Goal: Transaction & Acquisition: Download file/media

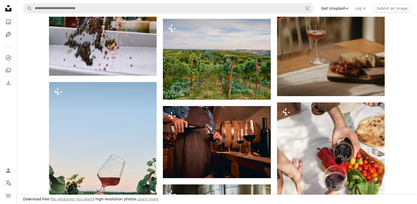
scroll to position [309, 0]
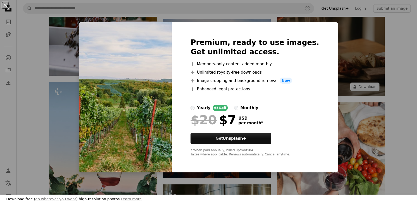
drag, startPoint x: 395, startPoint y: 73, endPoint x: 377, endPoint y: 89, distance: 23.6
click at [396, 73] on div "An X shape Download free ( do whatever you want ) high-resolution photos. Learn…" at bounding box center [208, 102] width 417 height 204
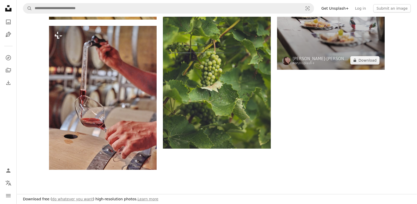
scroll to position [822, 0]
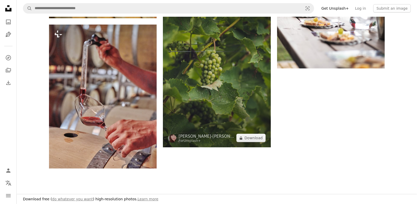
drag, startPoint x: 247, startPoint y: 94, endPoint x: 242, endPoint y: 95, distance: 5.1
click at [247, 94] on img at bounding box center [217, 66] width 108 height 162
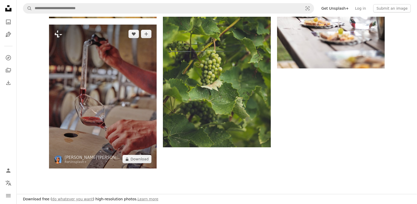
click at [113, 107] on img at bounding box center [103, 96] width 108 height 144
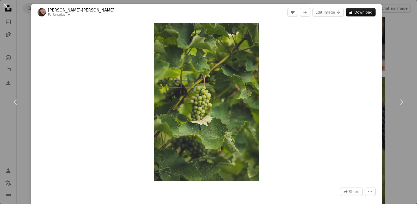
scroll to position [822, 0]
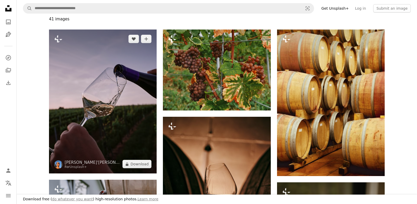
scroll to position [64, 0]
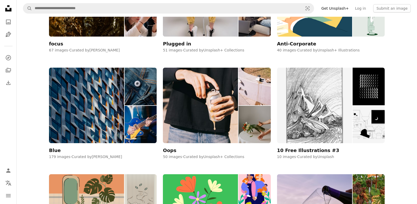
scroll to position [1291, 0]
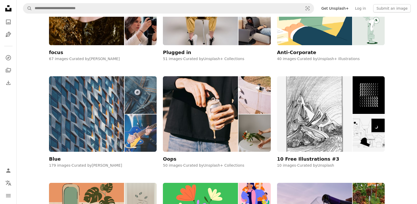
click at [62, 97] on img at bounding box center [86, 113] width 75 height 75
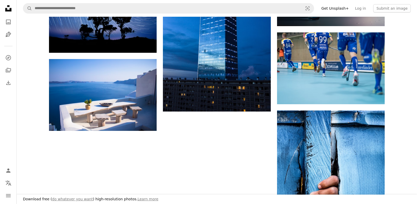
scroll to position [802, 0]
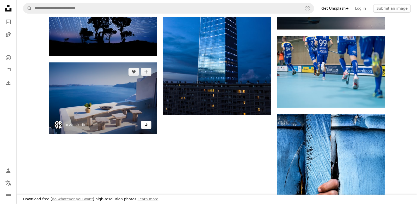
click at [148, 126] on link "Arrow pointing down" at bounding box center [146, 124] width 10 height 8
click at [149, 126] on link "Arrow pointing down" at bounding box center [146, 124] width 10 height 8
